Goal: Task Accomplishment & Management: Manage account settings

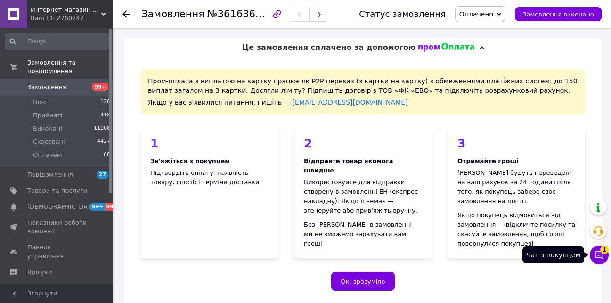
click at [599, 250] on icon at bounding box center [598, 254] width 9 height 9
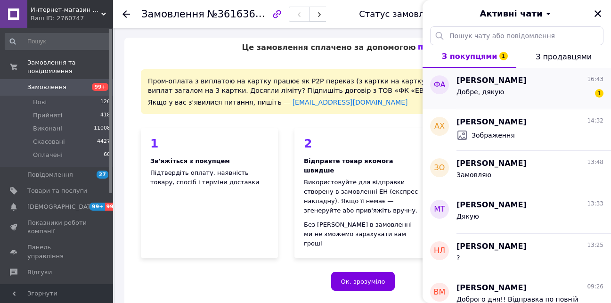
click at [548, 108] on div "Фурман Ангеліна 16:43 Добре, дякую 1" at bounding box center [533, 88] width 154 height 41
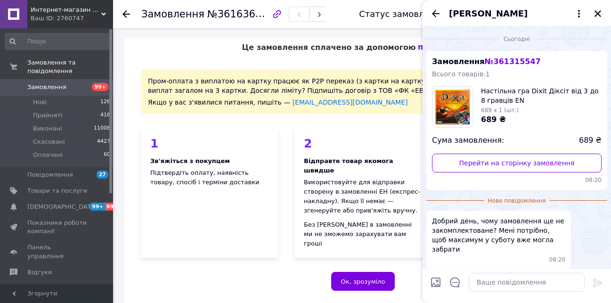
scroll to position [64, 0]
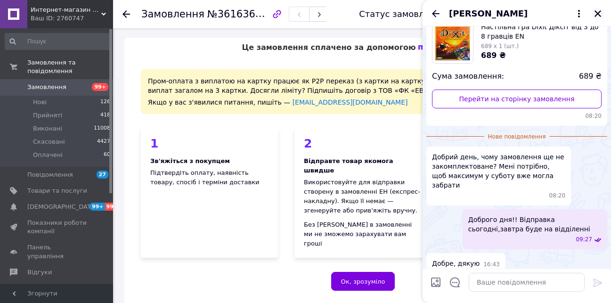
click at [596, 13] on icon "Закрити" at bounding box center [597, 13] width 7 height 7
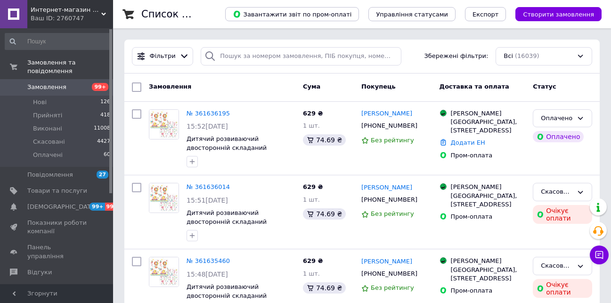
click at [101, 14] on icon at bounding box center [103, 14] width 5 height 5
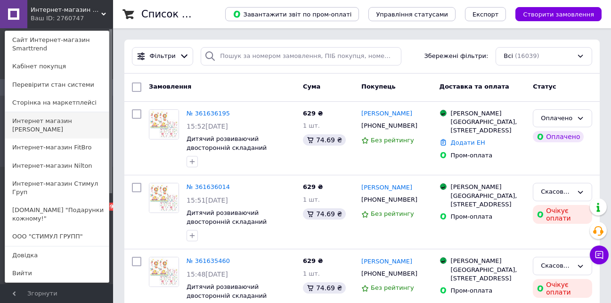
click at [78, 117] on link "Интернет магазин KERNER" at bounding box center [57, 125] width 104 height 26
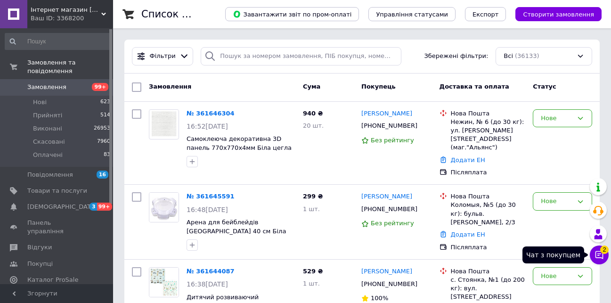
click at [605, 249] on span "2" at bounding box center [604, 249] width 8 height 8
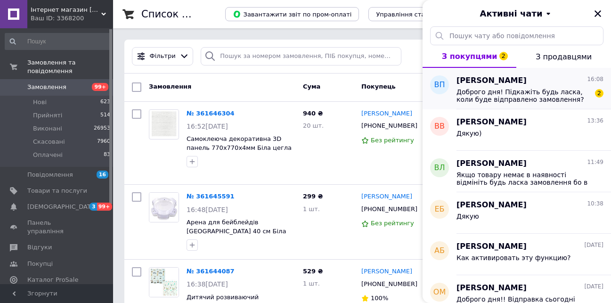
click at [526, 95] on span "Доброго дня! Підкажіть будь ласка, коли буде відправлено замовлення?" at bounding box center [523, 95] width 134 height 15
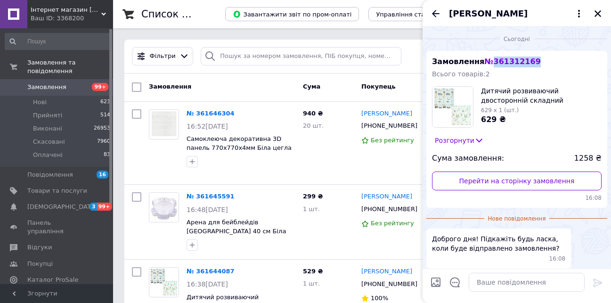
drag, startPoint x: 528, startPoint y: 62, endPoint x: 490, endPoint y: 63, distance: 38.2
click at [490, 63] on div "Замовлення № 361312169 Всього товарів: 2 Дитячий розвиваючий двосторонній склад…" at bounding box center [516, 129] width 181 height 157
copy span "361312169"
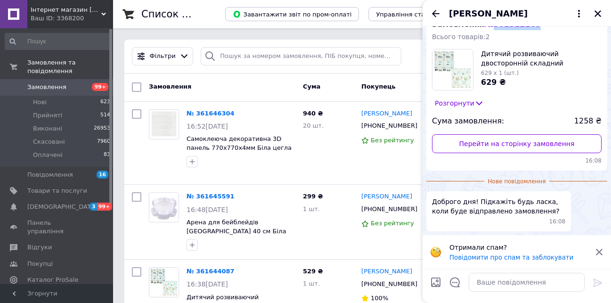
scroll to position [38, 0]
click at [496, 284] on textarea at bounding box center [526, 282] width 116 height 19
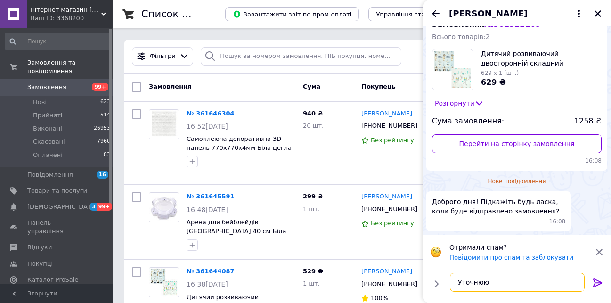
type textarea "Уточнюю"
click at [596, 282] on icon at bounding box center [597, 282] width 9 height 8
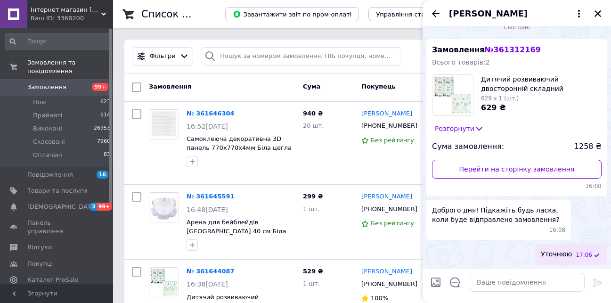
click at [596, 13] on icon "Закрити" at bounding box center [597, 13] width 8 height 8
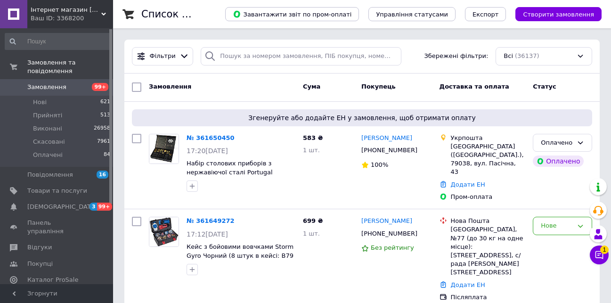
click at [102, 12] on icon at bounding box center [103, 14] width 5 height 5
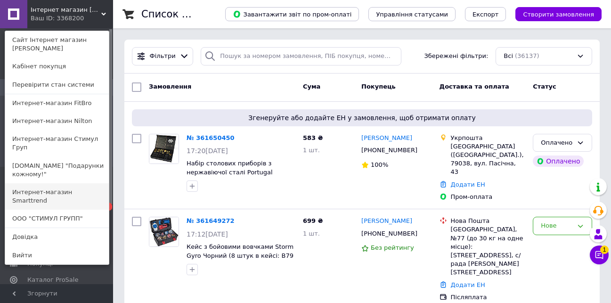
click at [90, 183] on link "Интернет-магазин Smarttrend" at bounding box center [57, 196] width 104 height 26
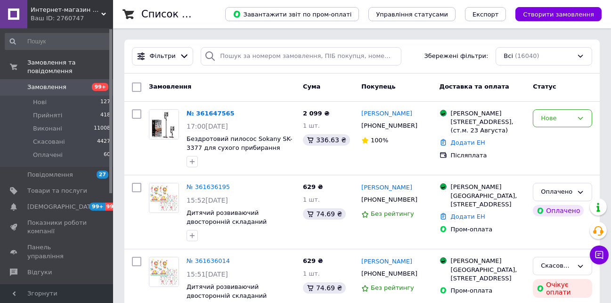
click at [104, 14] on use at bounding box center [103, 14] width 5 height 3
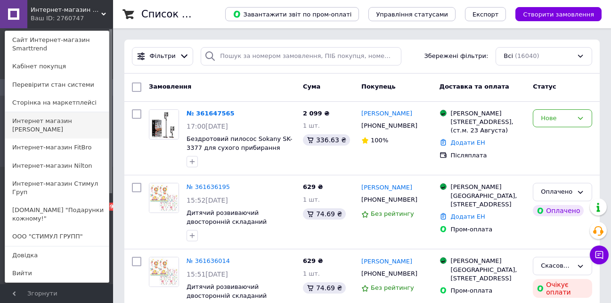
click at [82, 122] on link "Интернет магазин [PERSON_NAME]" at bounding box center [57, 125] width 104 height 26
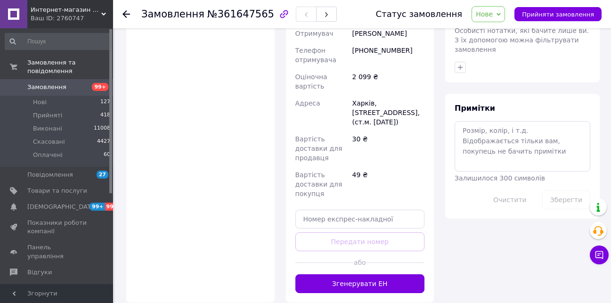
scroll to position [496, 0]
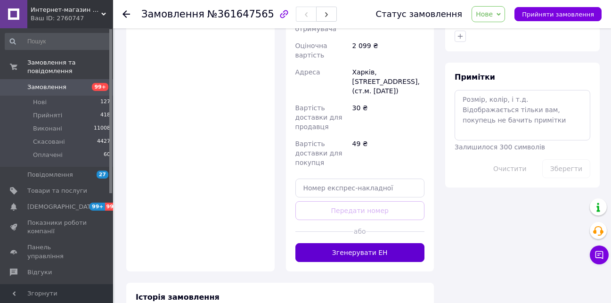
click at [363, 243] on button "Згенерувати ЕН" at bounding box center [359, 252] width 129 height 19
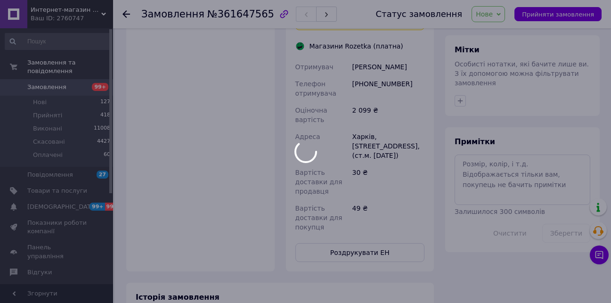
scroll to position [400, 0]
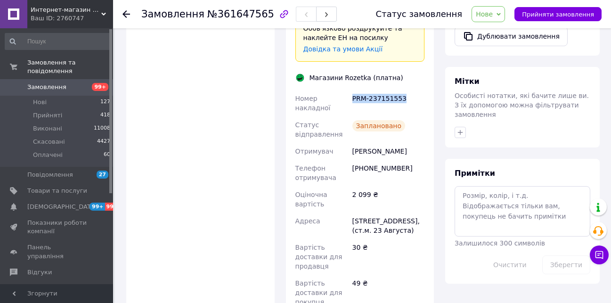
drag, startPoint x: 401, startPoint y: 60, endPoint x: 349, endPoint y: 64, distance: 51.9
click at [349, 90] on div "Номер накладної PRM-237151553 Статус відправлення Заплановано Отримувач Ибрагим…" at bounding box center [359, 200] width 133 height 220
copy div "Номер накладної PRM-237151553"
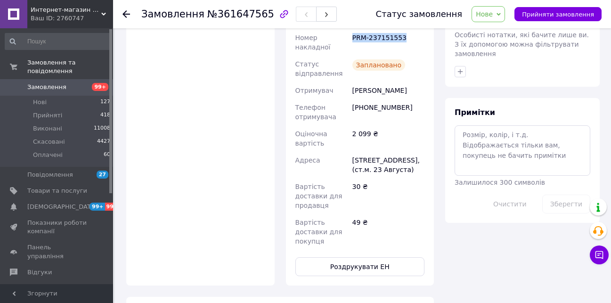
scroll to position [463, 0]
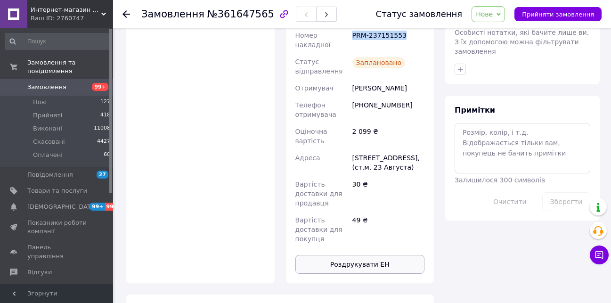
click at [361, 255] on button "Роздрукувати ЕН" at bounding box center [359, 264] width 129 height 19
